Goal: Task Accomplishment & Management: Use online tool/utility

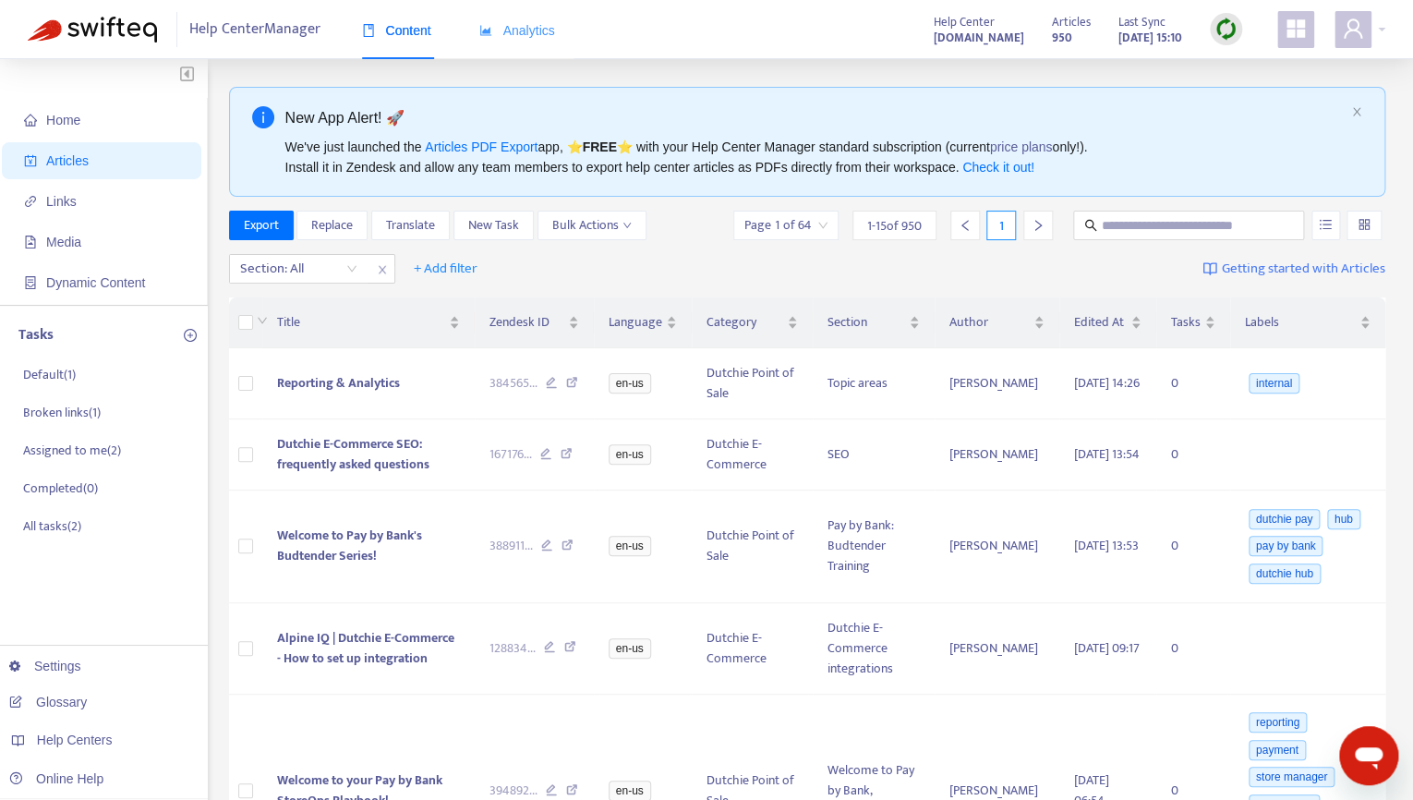
click at [537, 43] on div "Analytics" at bounding box center [517, 31] width 76 height 56
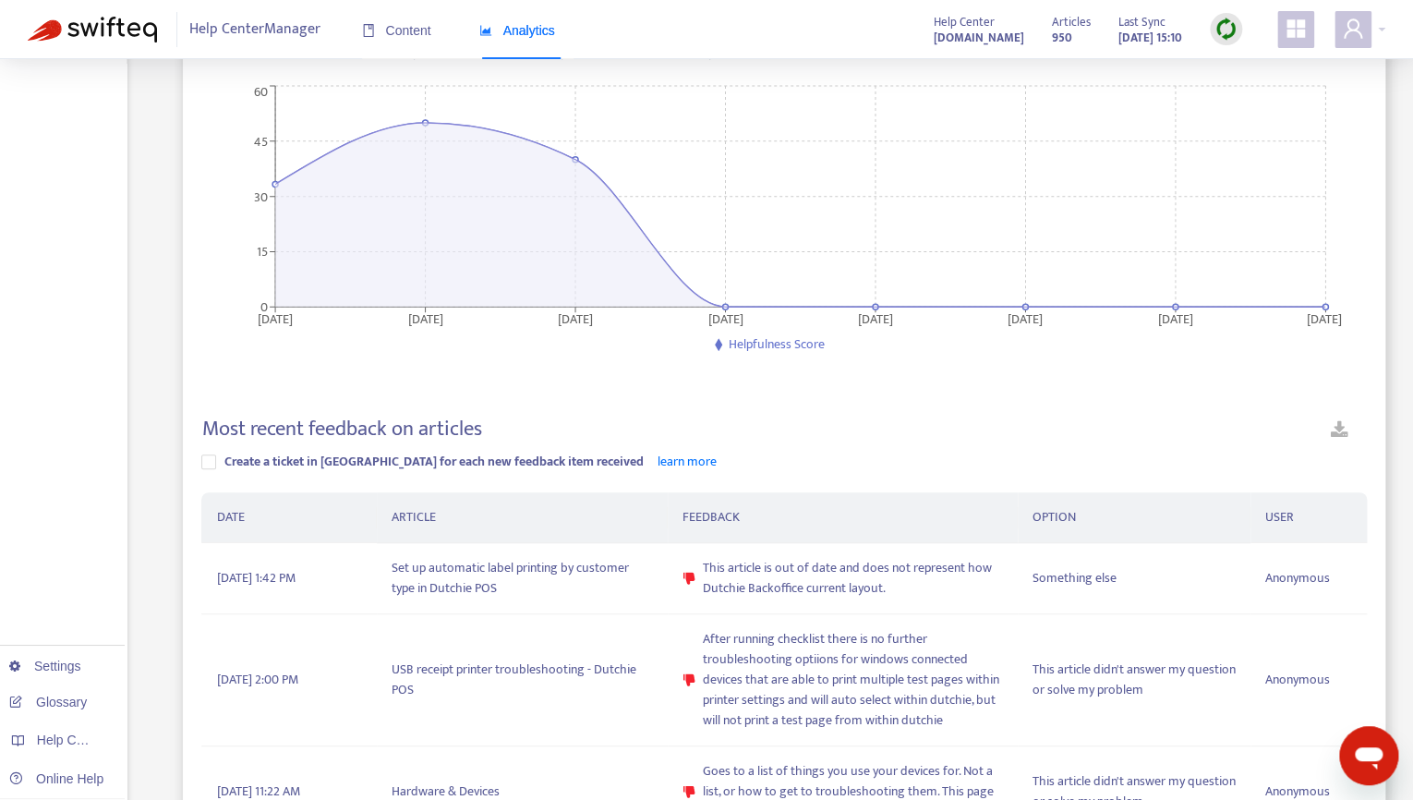
scroll to position [289, 0]
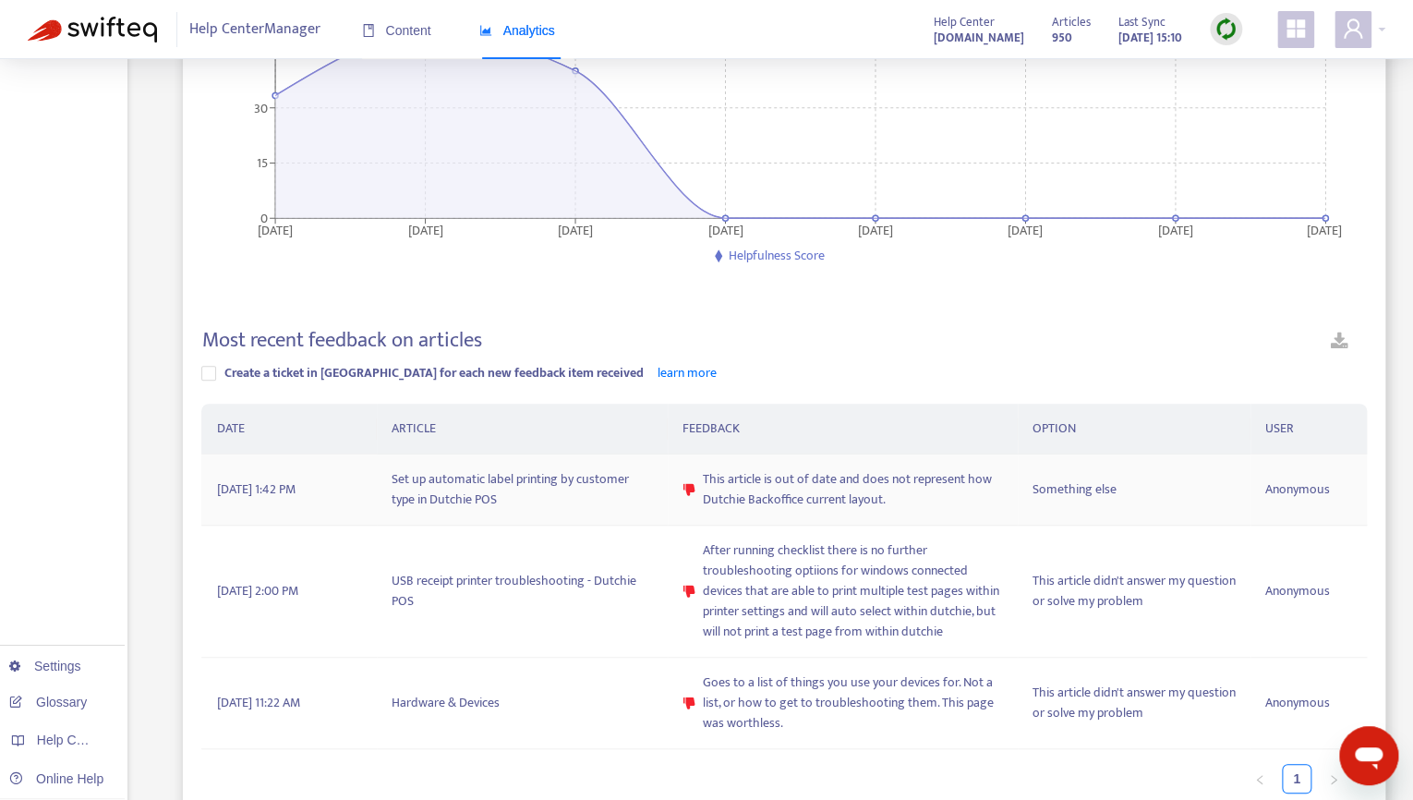
click at [540, 481] on td "Set up automatic label printing by customer type in Dutchie POS" at bounding box center [522, 489] width 291 height 71
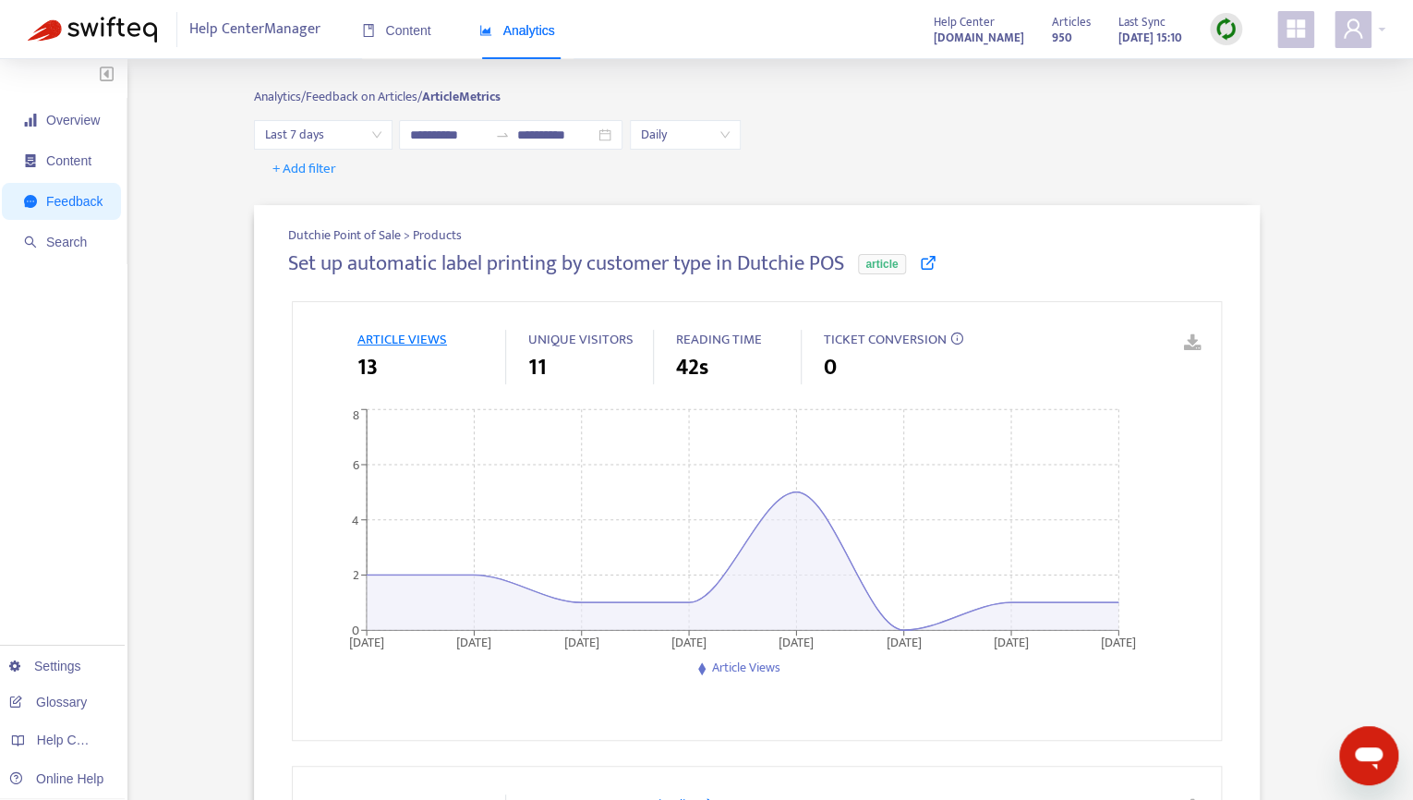
click at [905, 270] on span "article" at bounding box center [881, 264] width 47 height 20
click at [932, 272] on link at bounding box center [928, 264] width 17 height 21
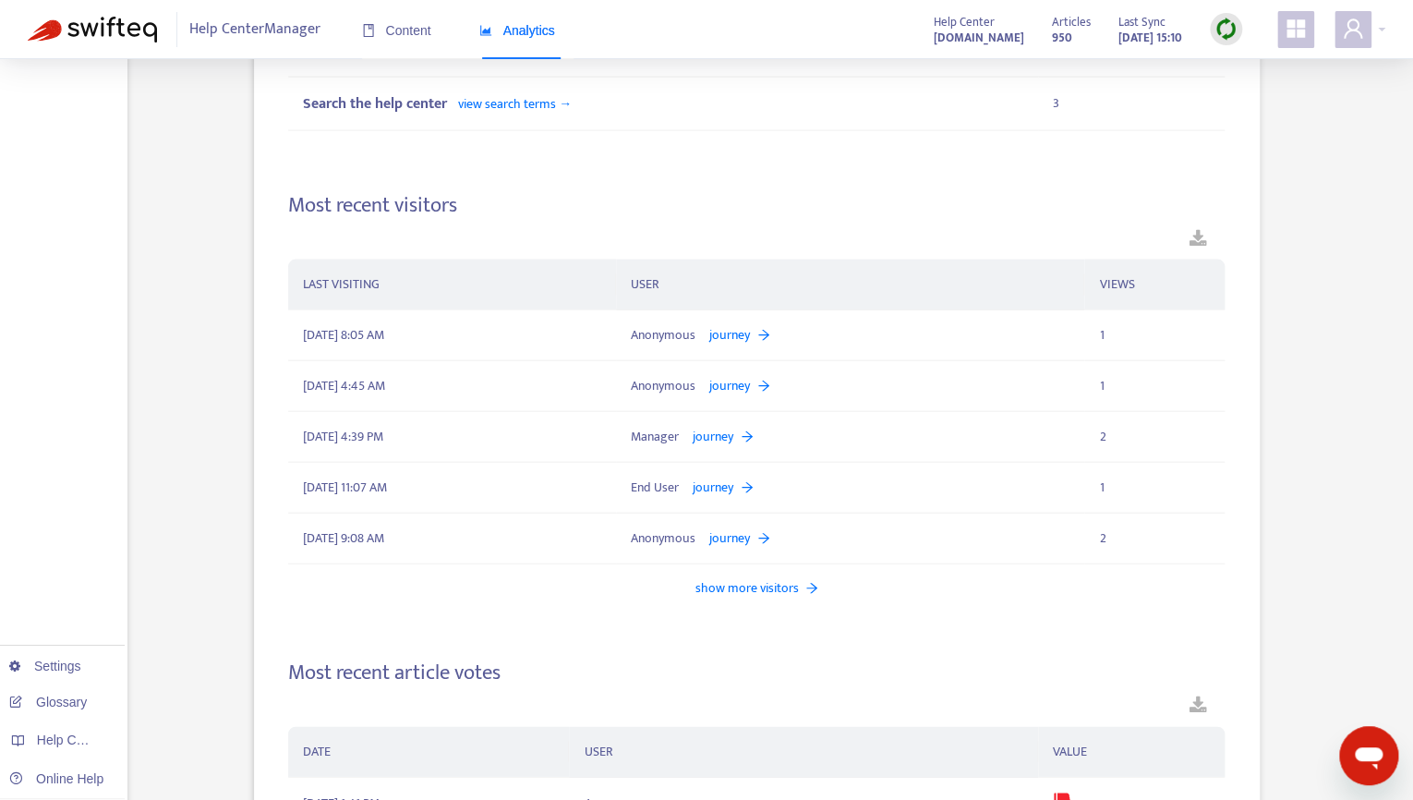
scroll to position [2053, 0]
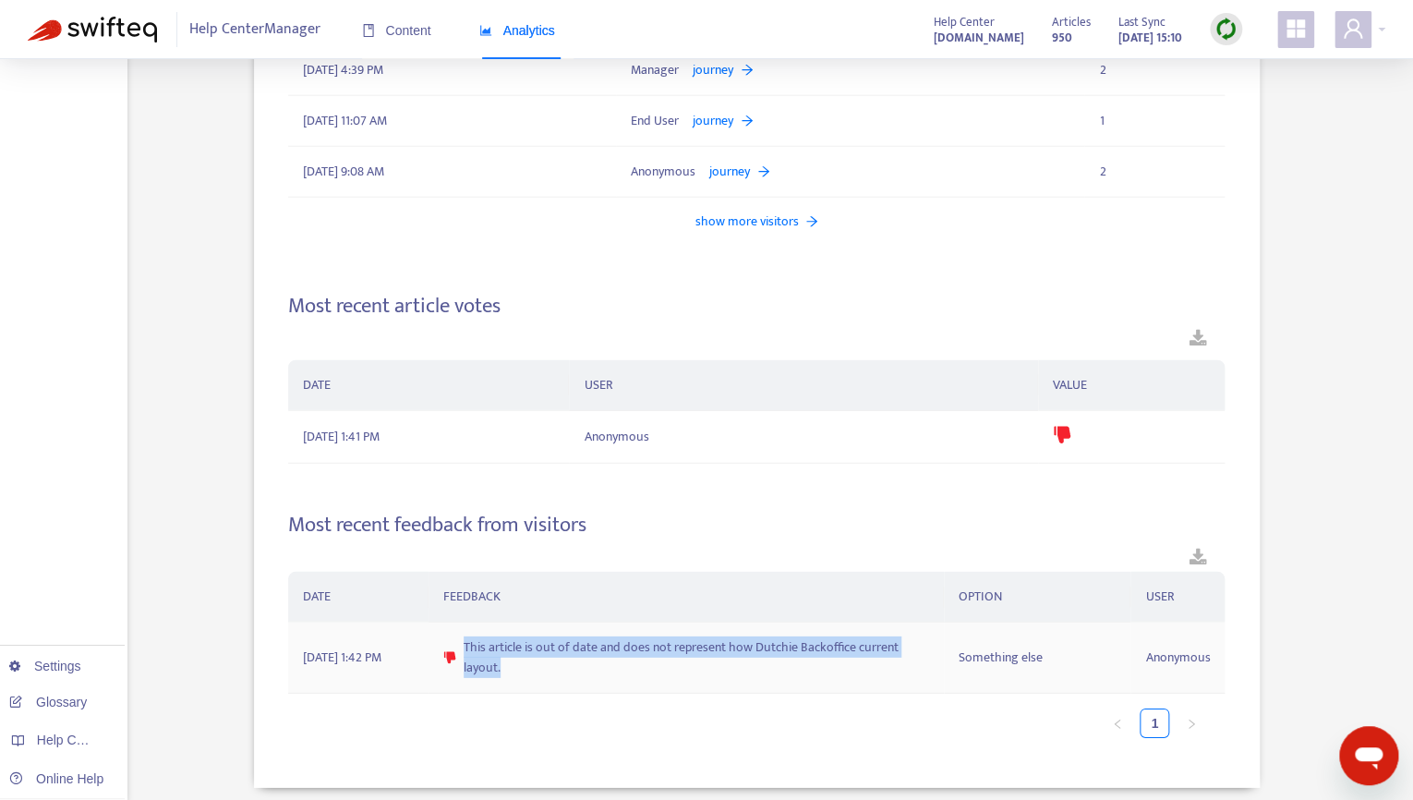
drag, startPoint x: 522, startPoint y: 663, endPoint x: 459, endPoint y: 627, distance: 72.4
click at [459, 627] on td "This article is out of date and does not represent how Dutchie Backoffice curre…" at bounding box center [686, 657] width 514 height 71
copy div "This article is out of date and does not represent how Dutchie Backoffice curre…"
click at [127, 18] on img at bounding box center [92, 30] width 129 height 26
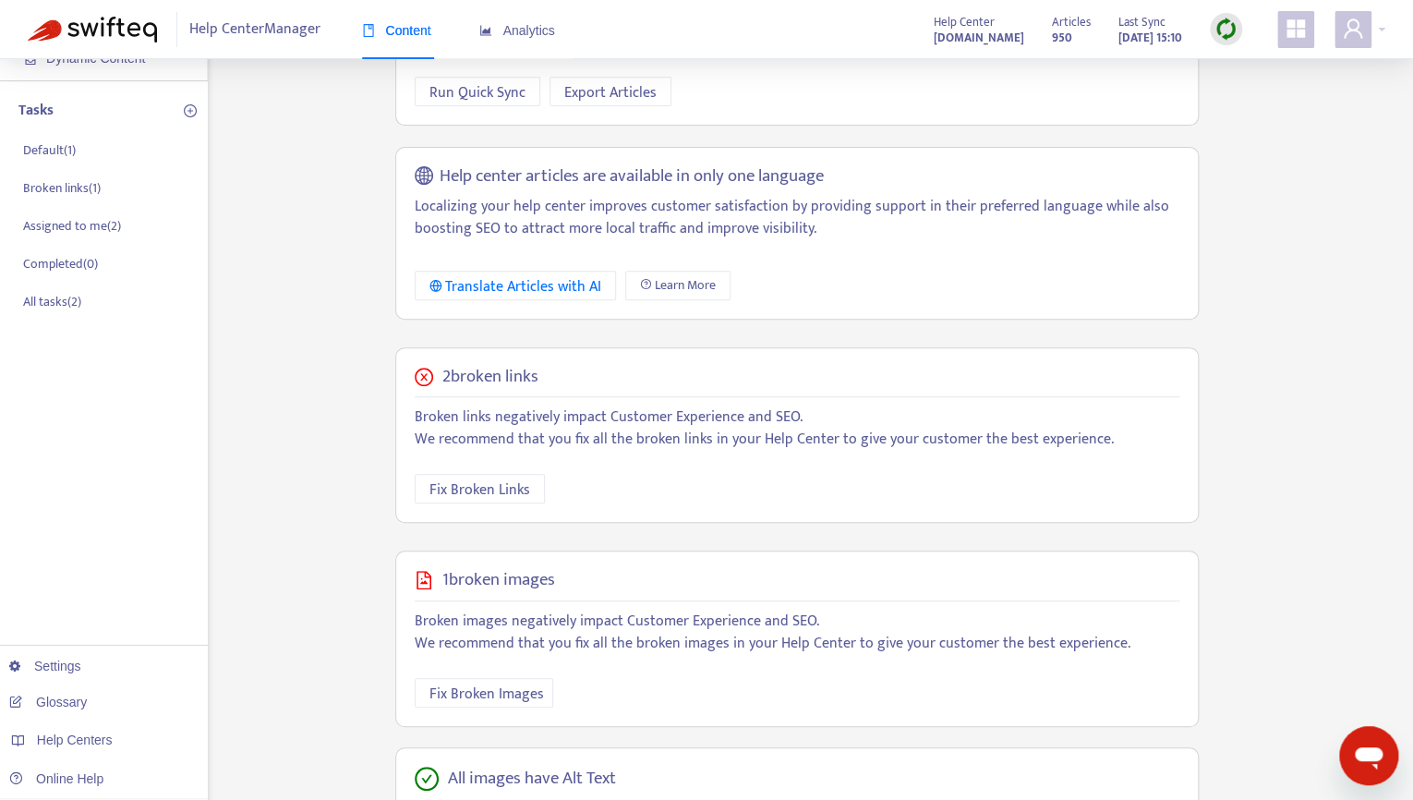
scroll to position [225, 0]
click at [1221, 28] on img at bounding box center [1225, 29] width 23 height 23
click at [1235, 74] on link "Quick Sync" at bounding box center [1264, 66] width 79 height 21
click at [493, 480] on span "Fix Broken Links" at bounding box center [479, 488] width 101 height 23
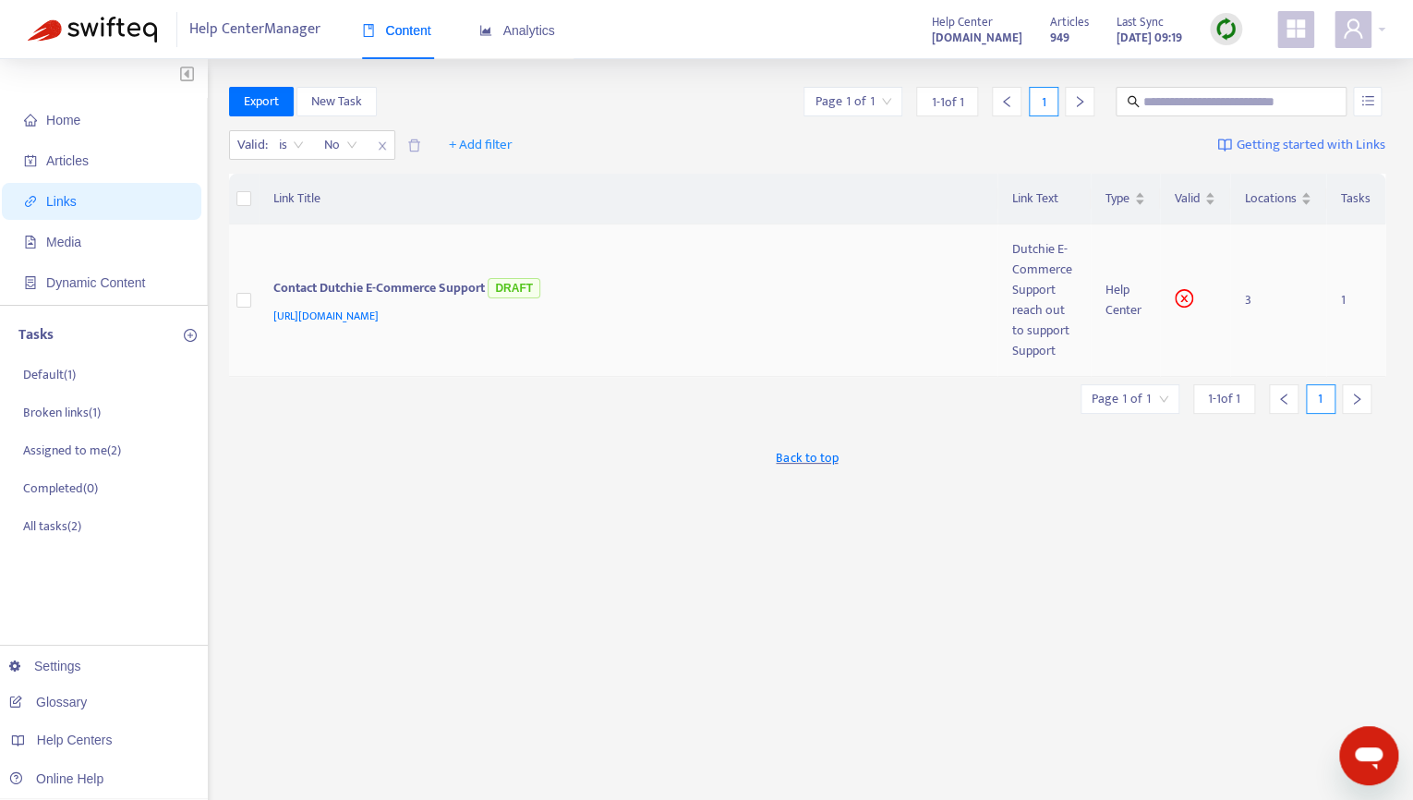
click at [444, 292] on div "Contact Dutchie E-Commerce Support DRAFT" at bounding box center [624, 289] width 703 height 30
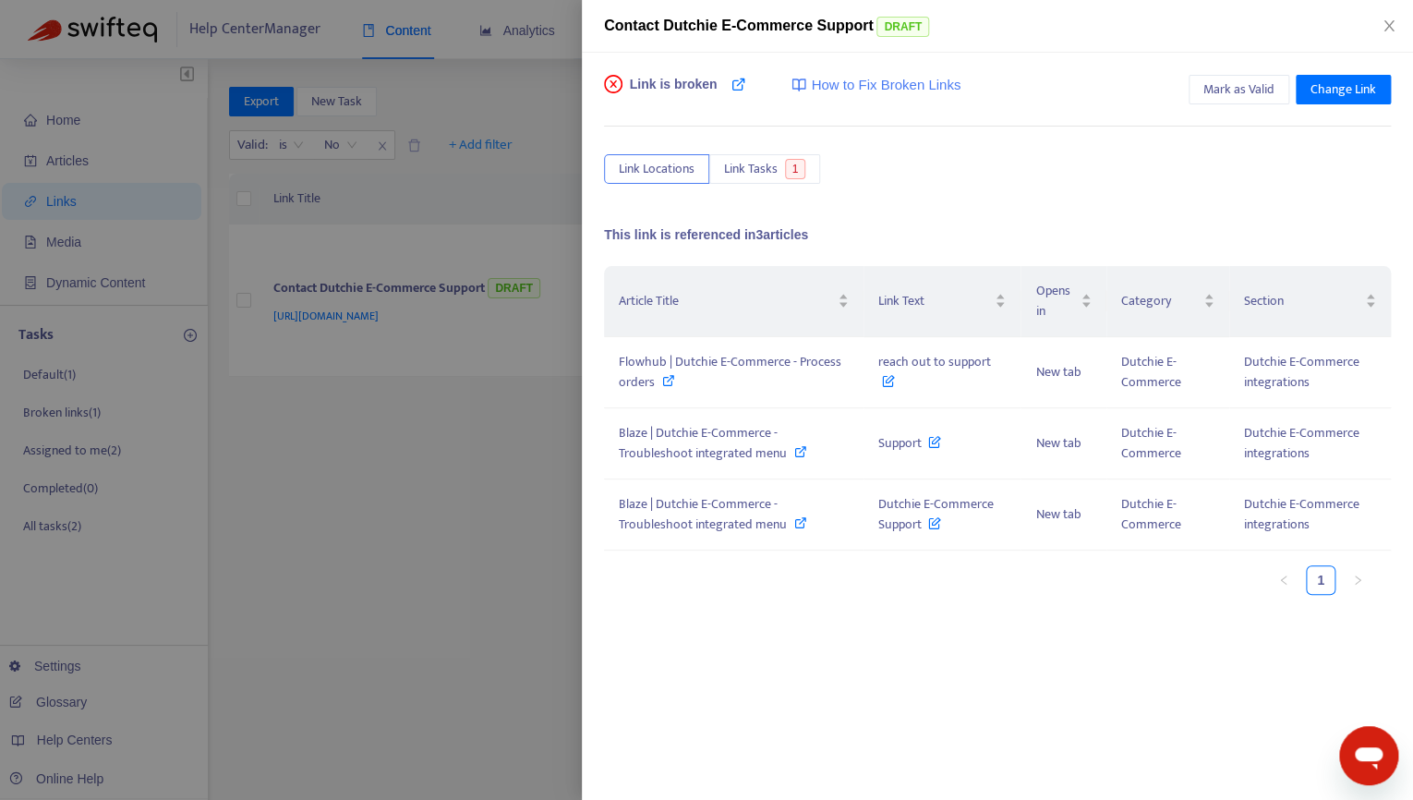
click at [459, 384] on div at bounding box center [706, 400] width 1413 height 800
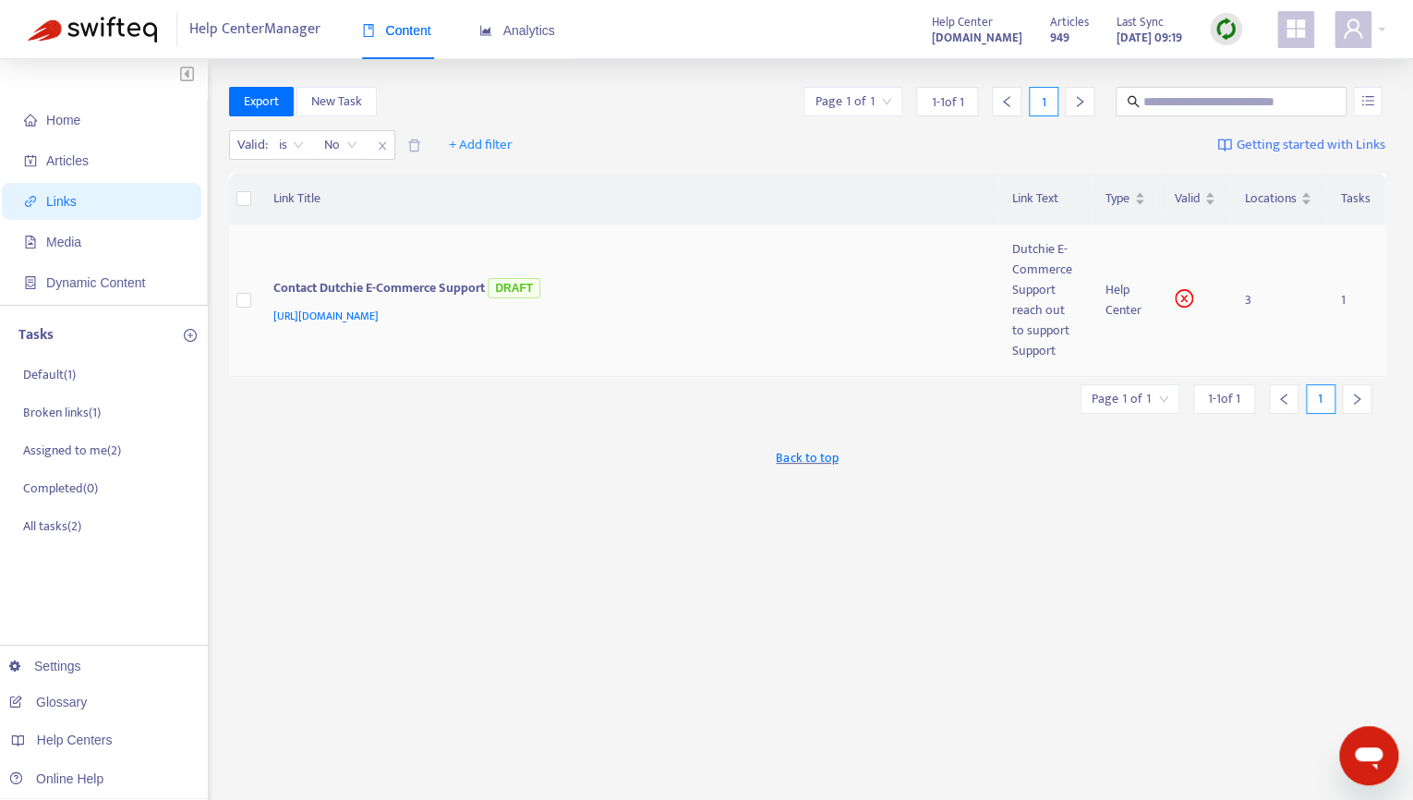
click at [1024, 240] on div "Dutchie E-Commerce Support" at bounding box center [1044, 269] width 64 height 61
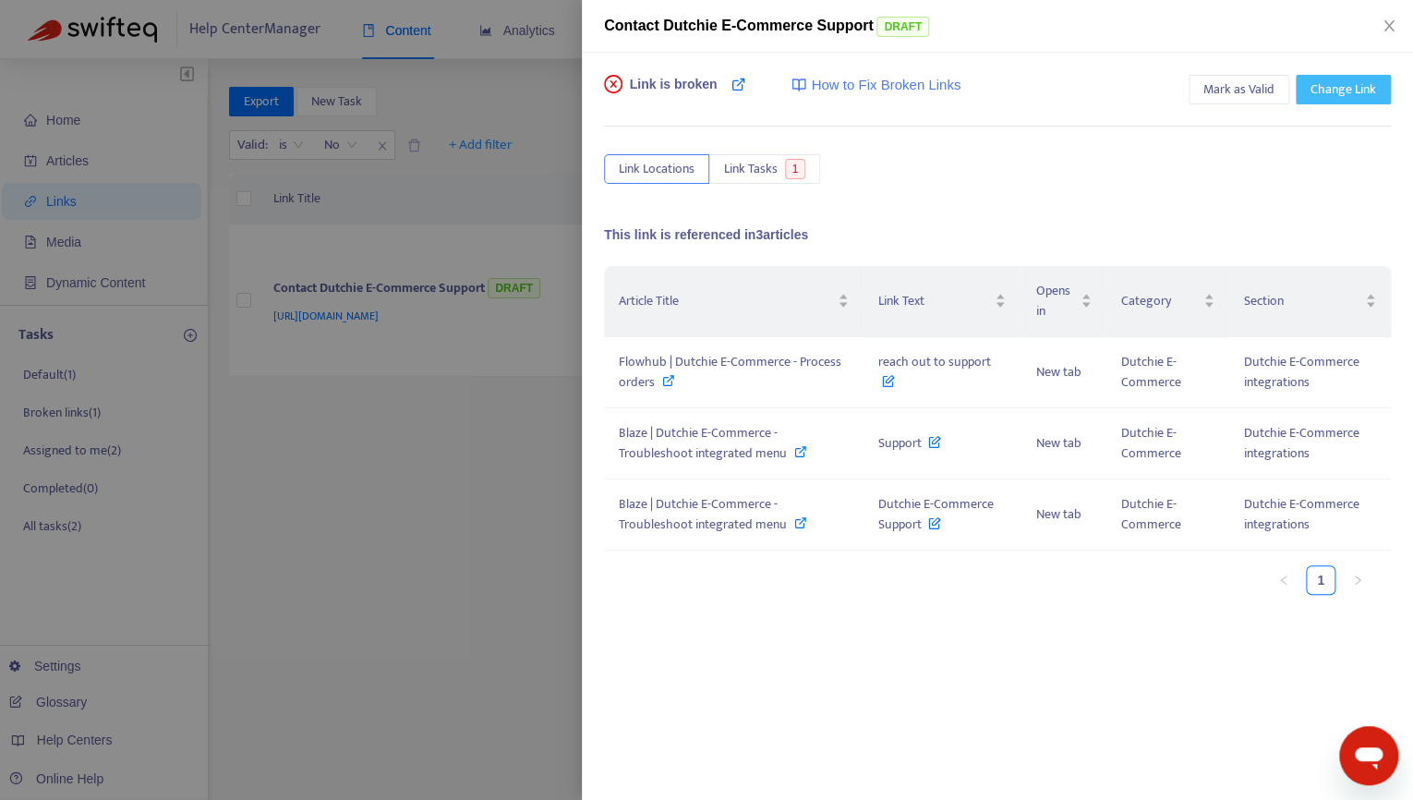
click at [1353, 98] on span "Change Link" at bounding box center [1343, 89] width 66 height 20
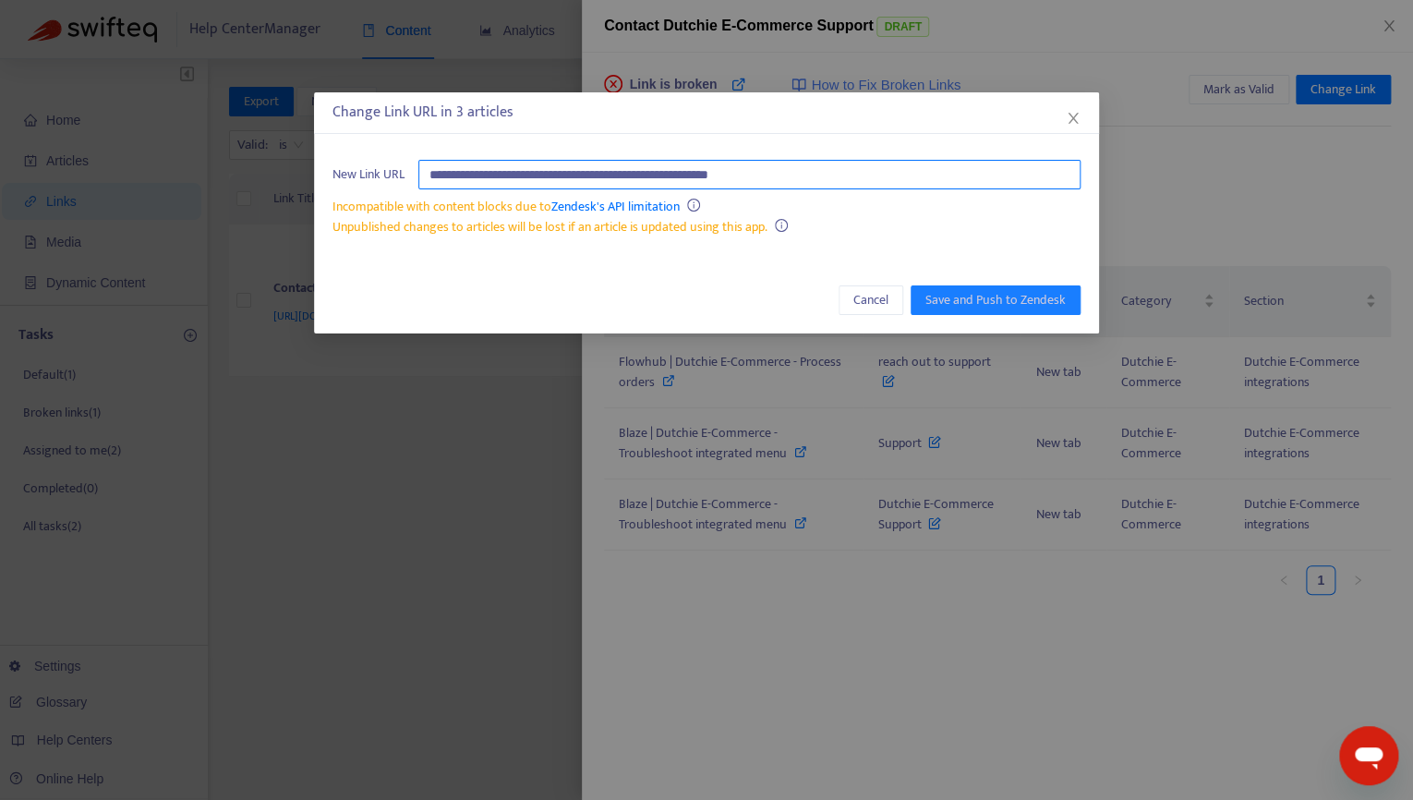
click at [839, 174] on input "**********" at bounding box center [749, 175] width 662 height 30
paste input "**********"
type input "**********"
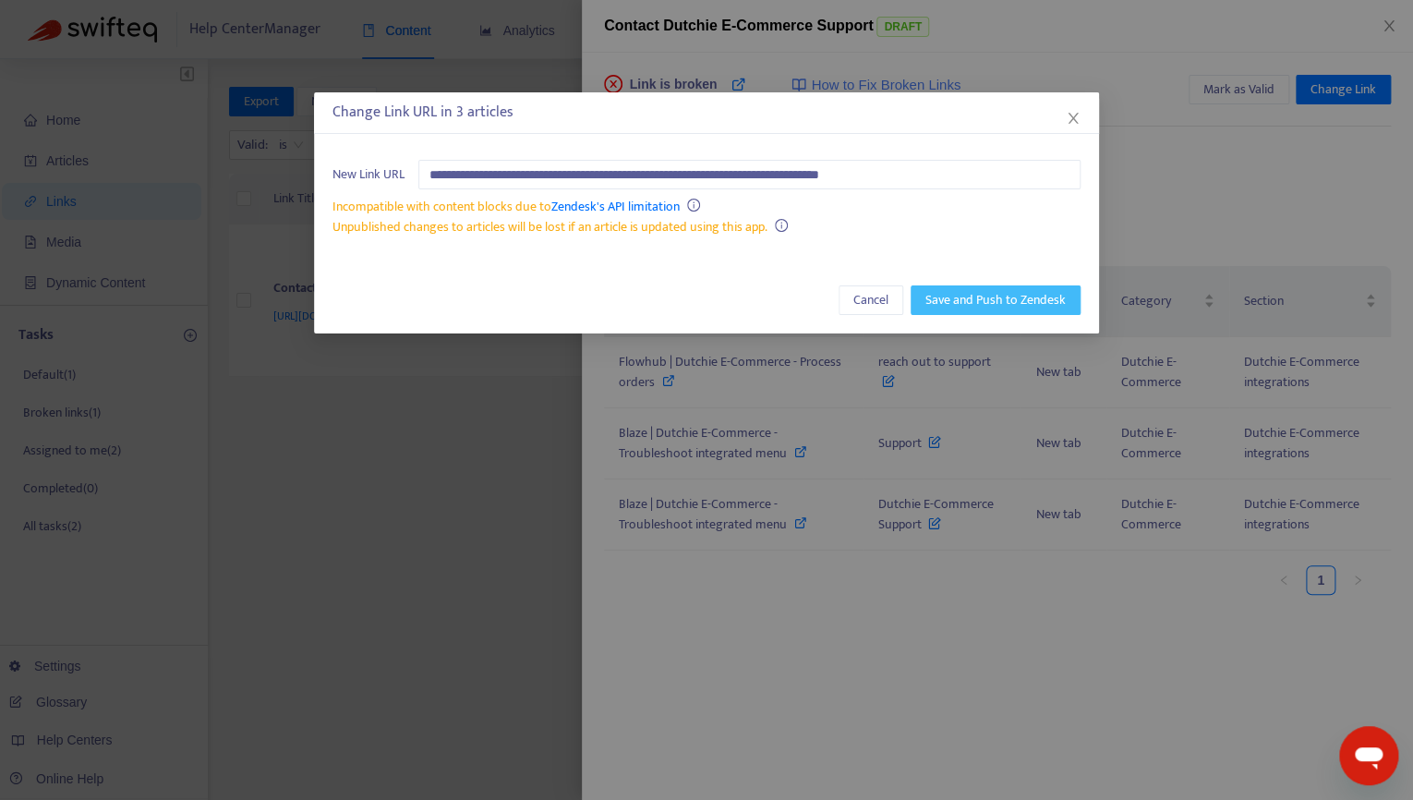
click at [984, 296] on span "Save and Push to Zendesk" at bounding box center [995, 300] width 140 height 20
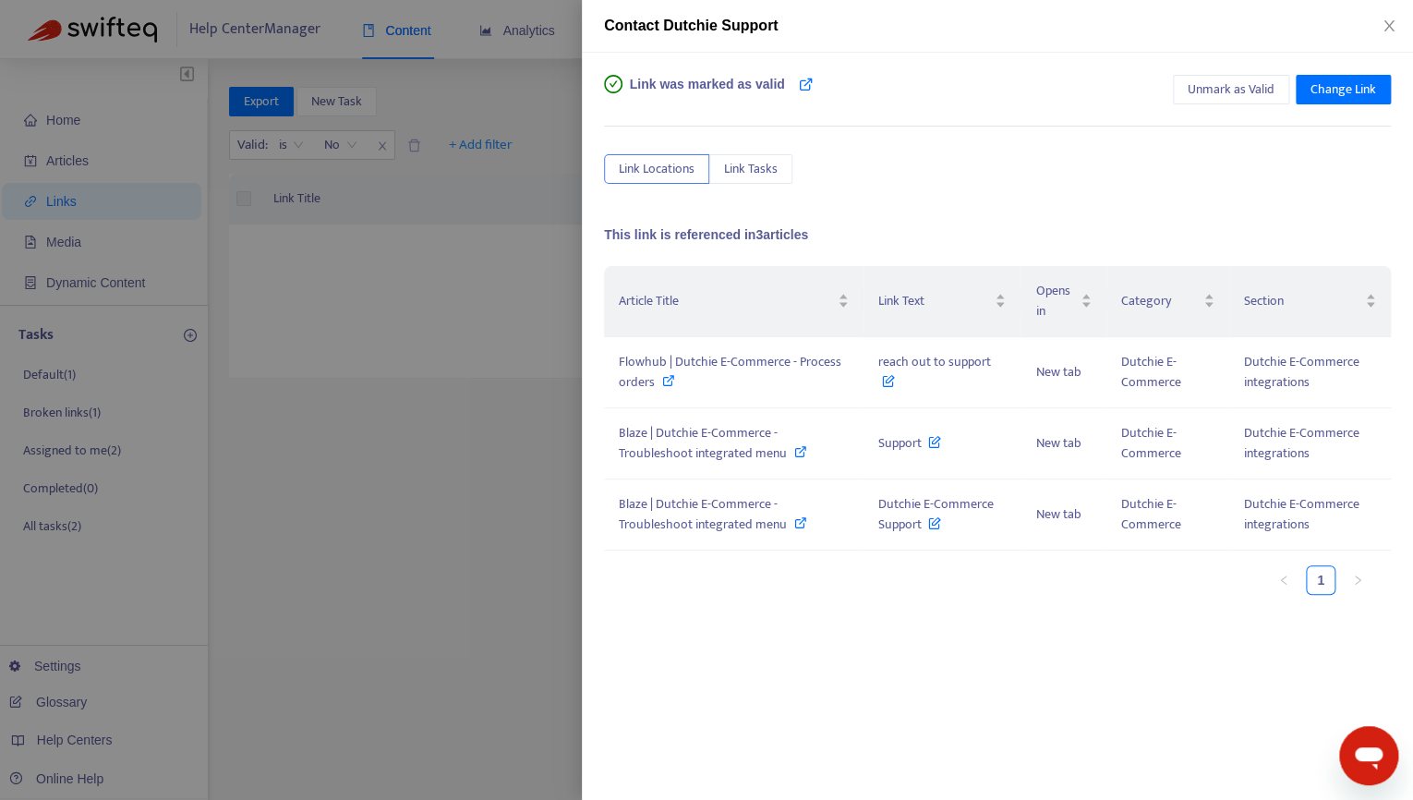
click at [540, 124] on div at bounding box center [706, 400] width 1413 height 800
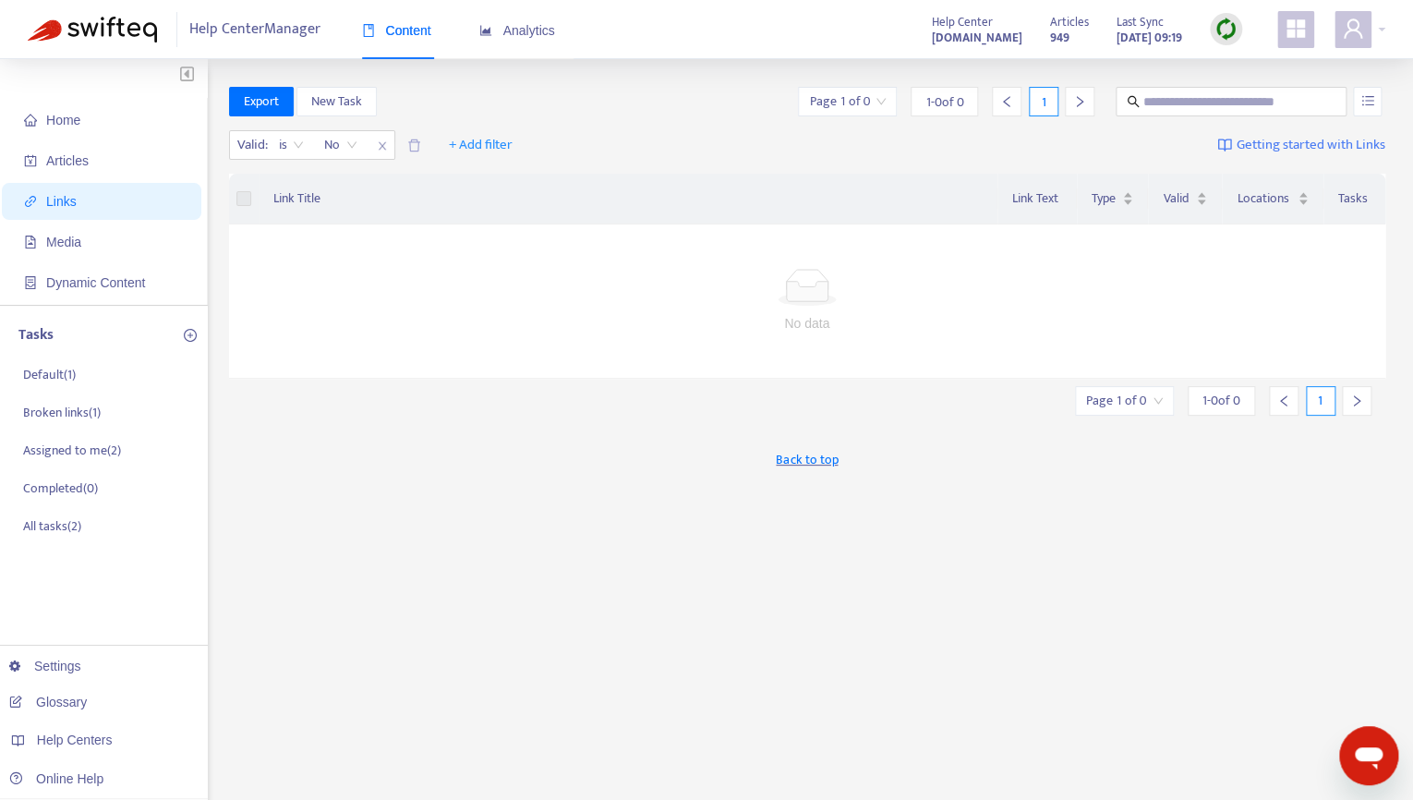
click at [109, 33] on img at bounding box center [92, 30] width 129 height 26
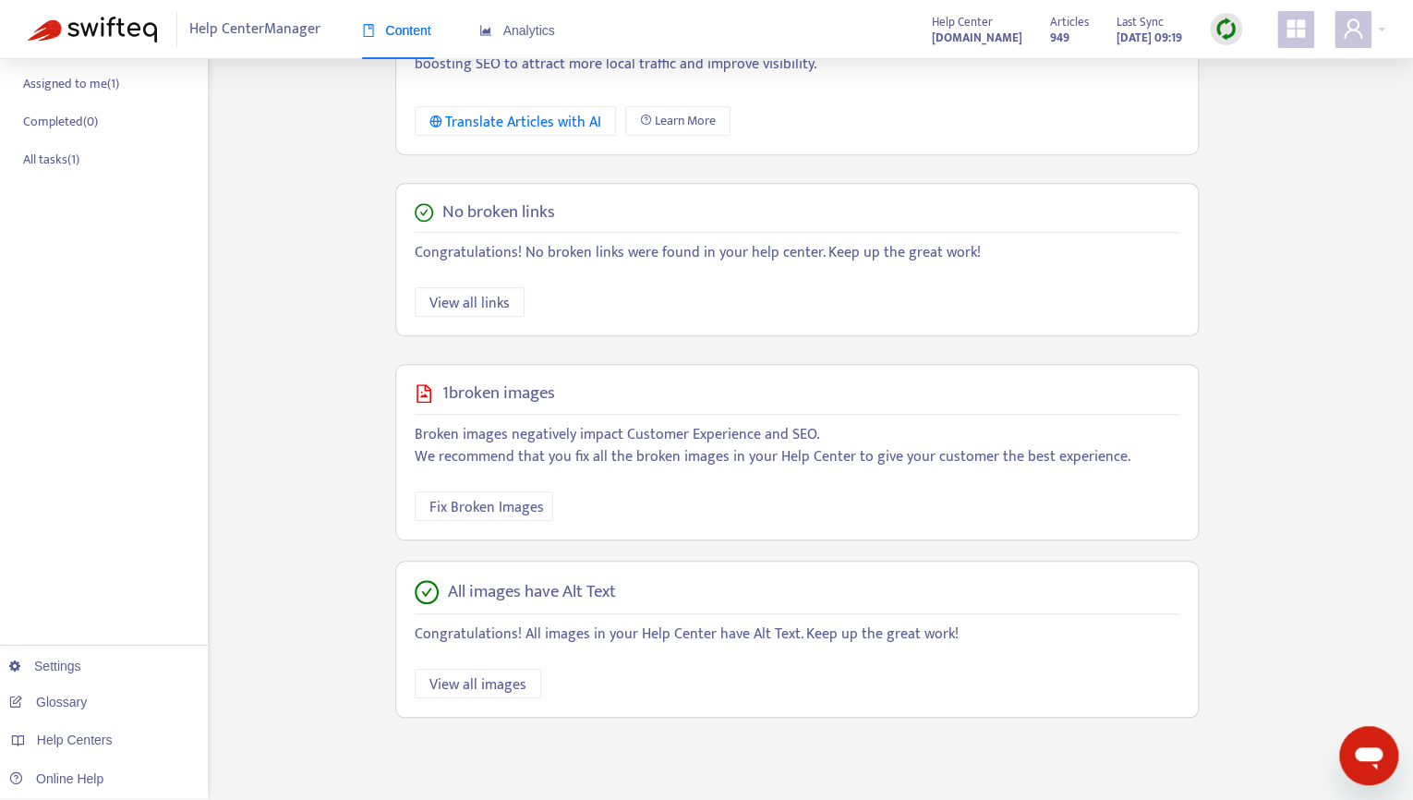
scroll to position [367, 0]
drag, startPoint x: 504, startPoint y: 503, endPoint x: 519, endPoint y: 496, distance: 16.5
click at [504, 499] on span "Fix Broken Images" at bounding box center [486, 507] width 115 height 23
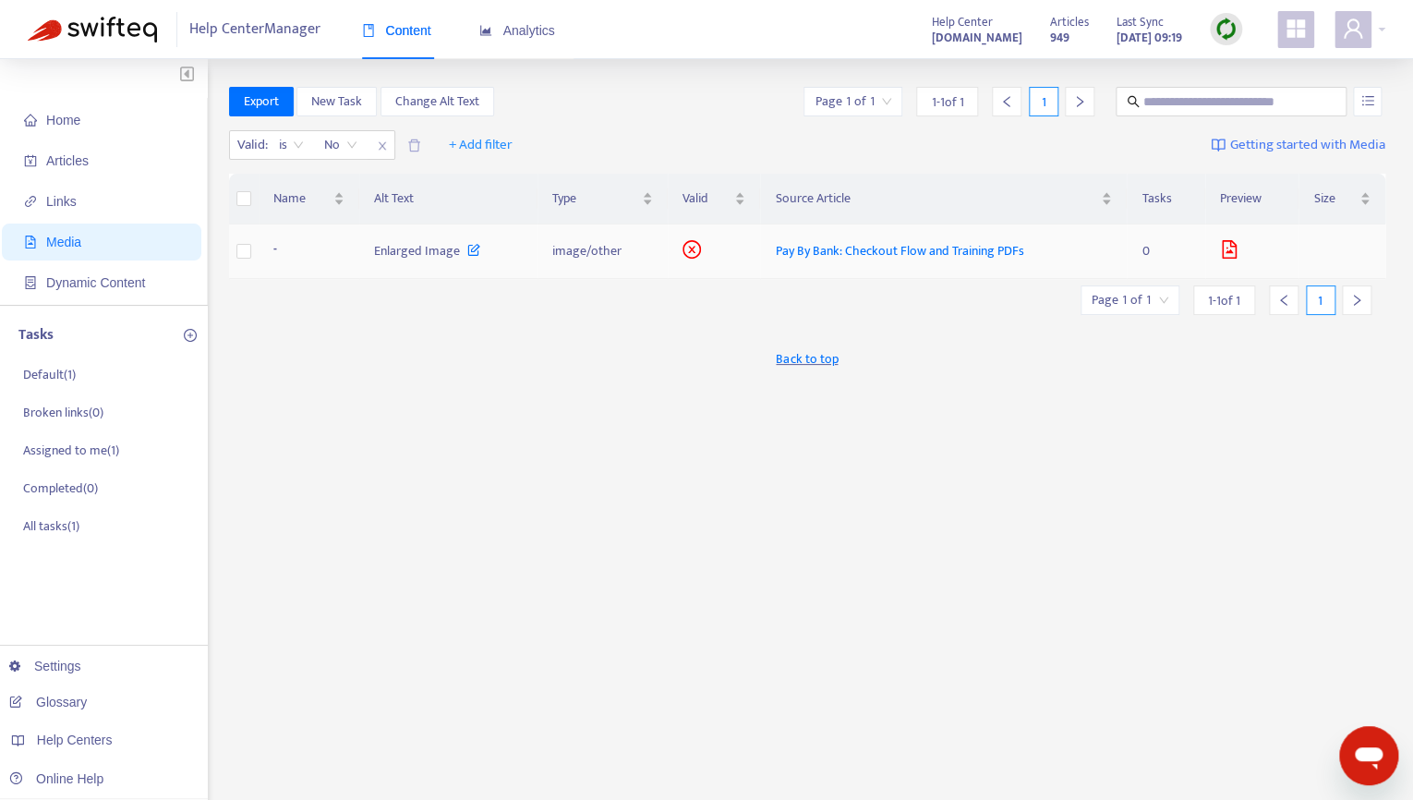
click at [830, 246] on span "Pay By Bank: Checkout Flow and Training PDFs" at bounding box center [899, 250] width 248 height 21
click at [1234, 247] on icon "file-image" at bounding box center [1229, 249] width 15 height 18
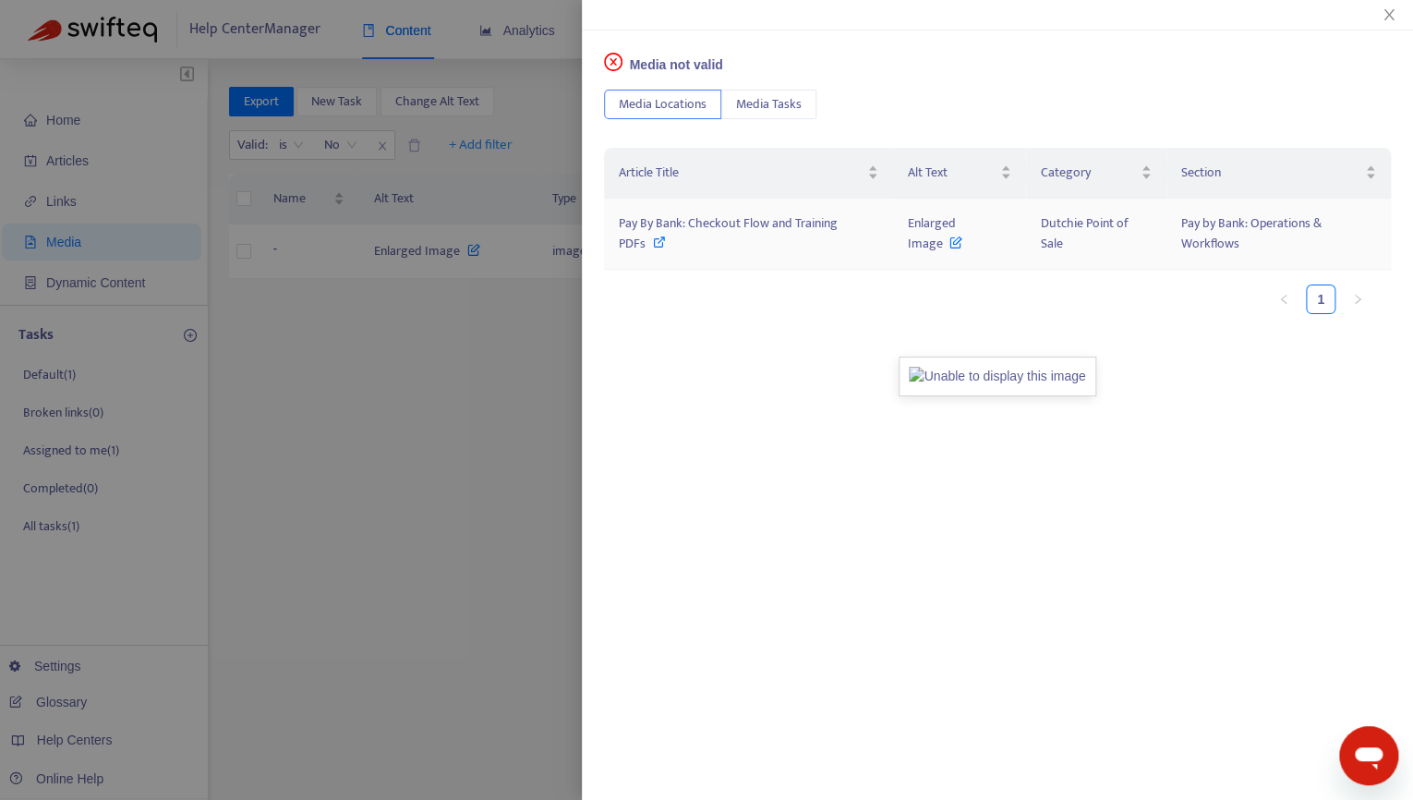
click at [922, 232] on span "Enlarged Image" at bounding box center [932, 233] width 48 height 42
click at [994, 375] on img at bounding box center [997, 376] width 197 height 40
click at [773, 224] on span "Pay By Bank: Checkout Flow and Training PDFs" at bounding box center [728, 233] width 219 height 42
click at [1394, 15] on icon "close" at bounding box center [1389, 14] width 15 height 15
